Goal: Information Seeking & Learning: Learn about a topic

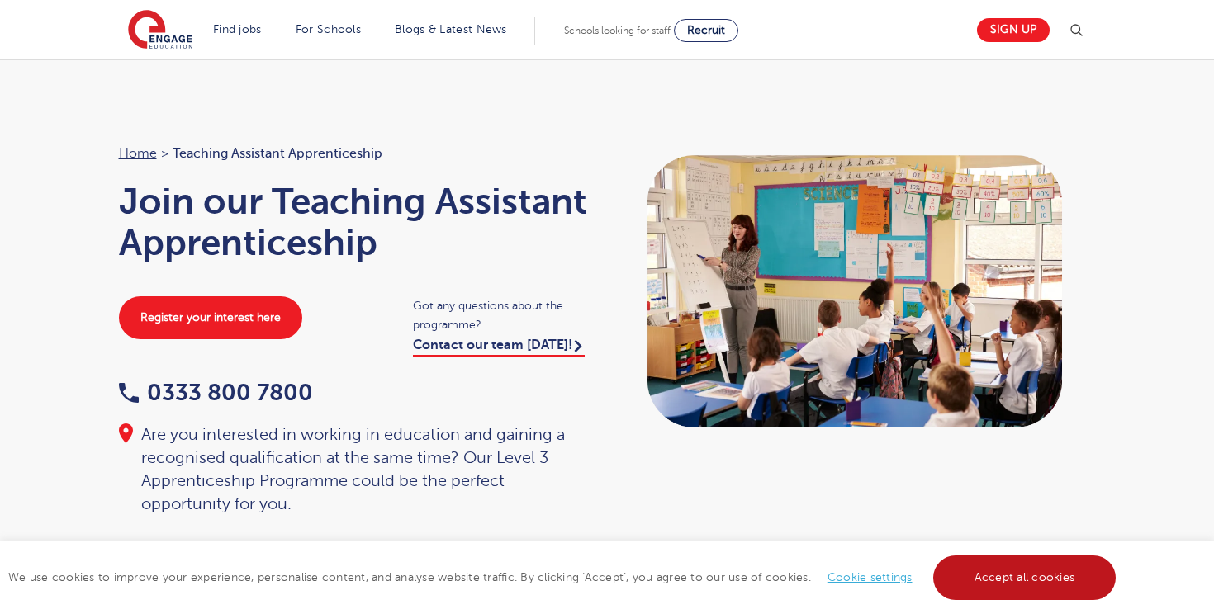
click at [1014, 585] on link "Accept all cookies" at bounding box center [1024, 578] width 183 height 45
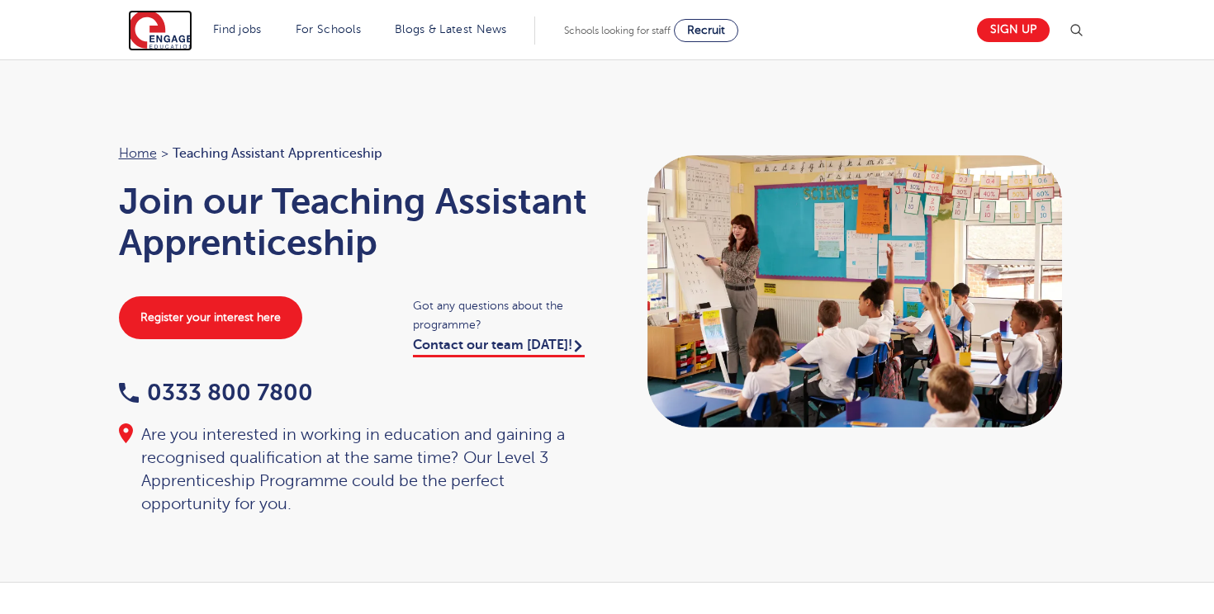
click at [174, 39] on img at bounding box center [160, 30] width 64 height 41
